Goal: Find specific page/section: Find specific page/section

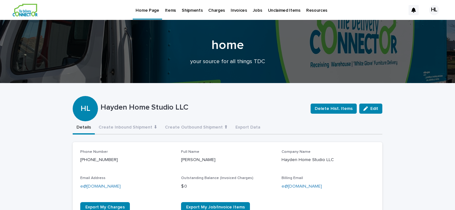
click at [172, 10] on p "Items" at bounding box center [170, 6] width 11 height 13
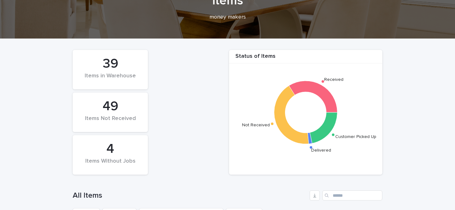
scroll to position [22, 0]
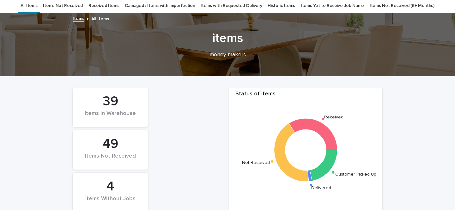
click at [111, 102] on div "39" at bounding box center [110, 102] width 54 height 16
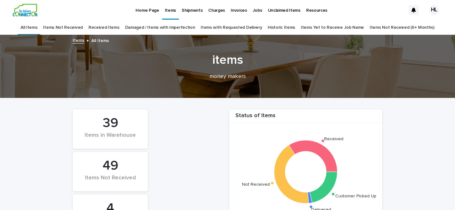
click at [116, 29] on link "Received Items" at bounding box center [104, 27] width 31 height 15
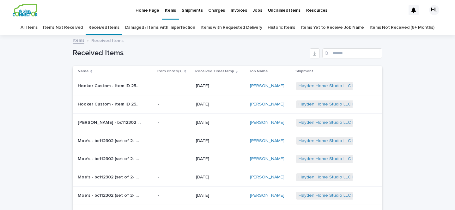
click at [136, 87] on p "Hooker Custom - Item ID 2525 [PERSON_NAME] Host Chair | 75145" at bounding box center [110, 85] width 64 height 7
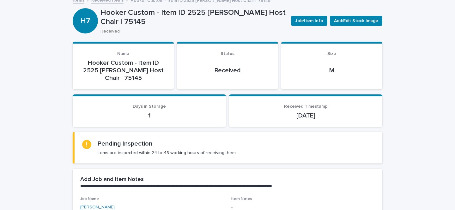
scroll to position [39, 0]
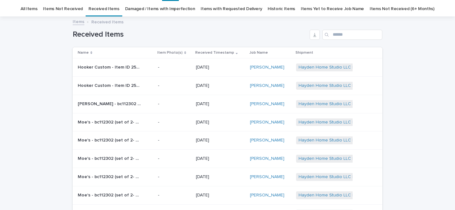
scroll to position [20, 0]
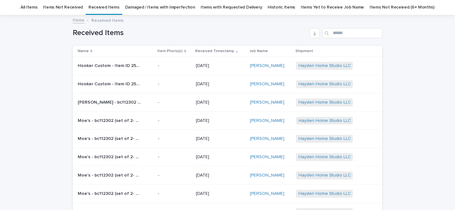
click at [117, 89] on div "Hooker Custom - Item ID 2525 [PERSON_NAME] Host Chair | 75146 Hooker Custom - I…" at bounding box center [115, 84] width 75 height 10
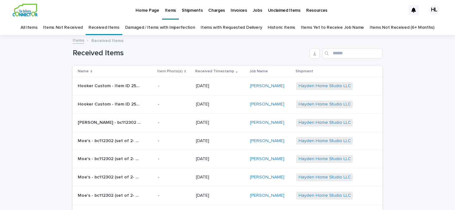
click at [144, 14] on link "Home Page" at bounding box center [147, 10] width 29 height 20
